Goal: Task Accomplishment & Management: Complete application form

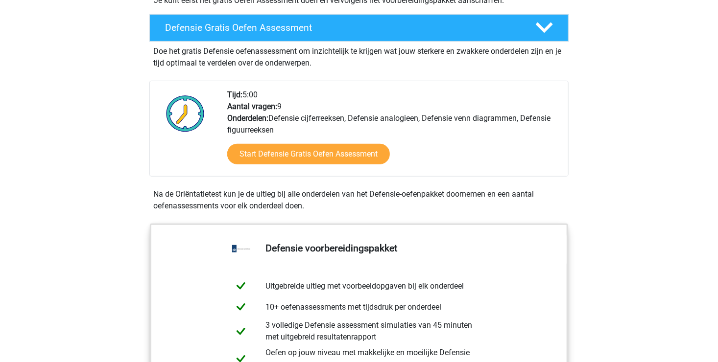
scroll to position [245, 0]
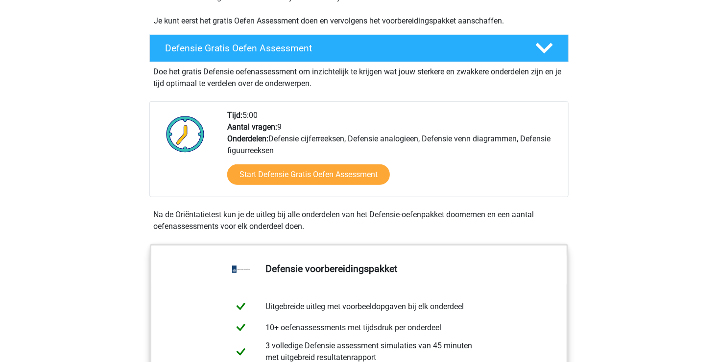
scroll to position [196, 0]
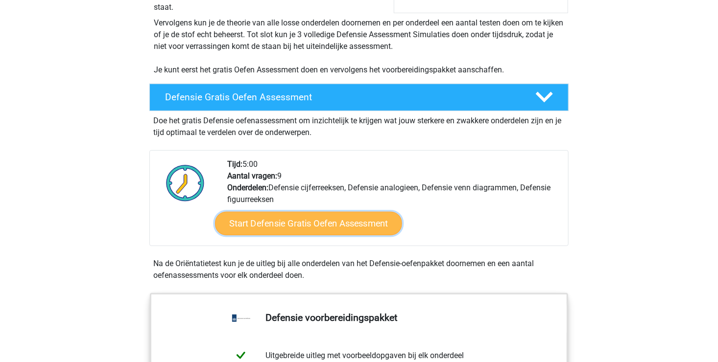
click at [299, 215] on link "Start Defensie Gratis Oefen Assessment" at bounding box center [308, 223] width 187 height 23
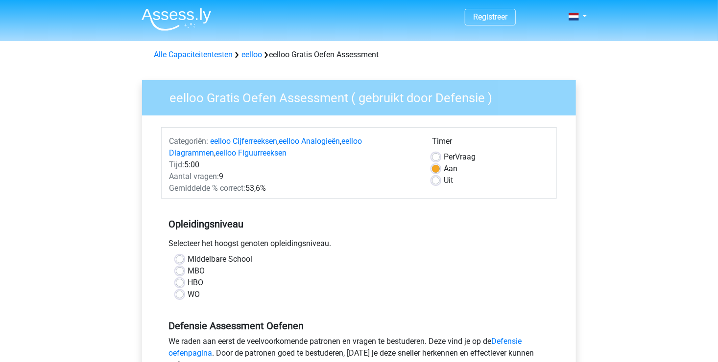
click at [187, 271] on label "MBO" at bounding box center [195, 271] width 17 height 12
click at [183, 271] on input "MBO" at bounding box center [180, 270] width 8 height 10
radio input "true"
